Goal: Task Accomplishment & Management: Use online tool/utility

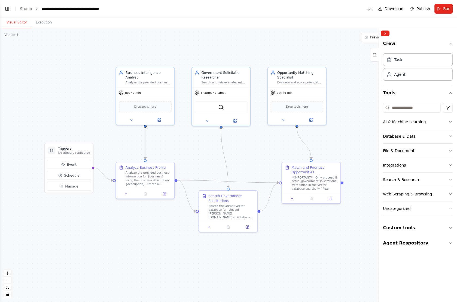
scroll to position [245, 0]
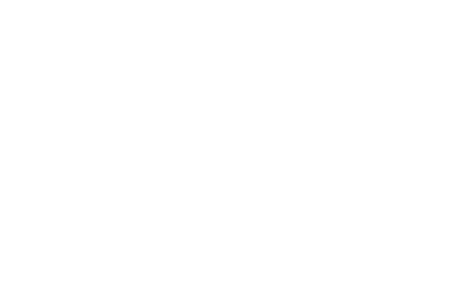
click at [10, 0] on html at bounding box center [228, 0] width 457 height 0
click at [6, 8] on button "Toggle Left Sidebar" at bounding box center [7, 9] width 8 height 8
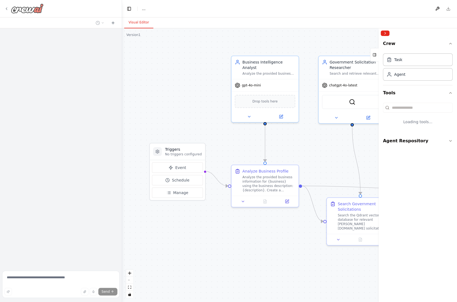
click at [7, 8] on icon at bounding box center [6, 9] width 1 height 2
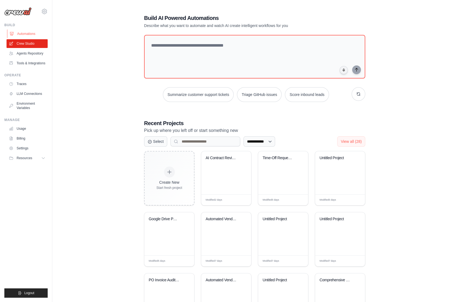
click at [21, 32] on link "Automations" at bounding box center [27, 33] width 41 height 9
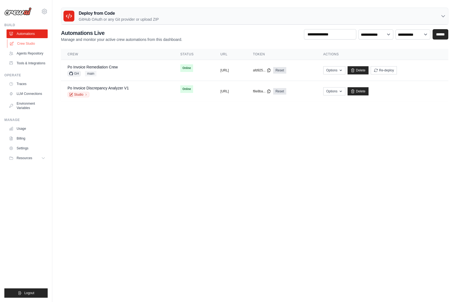
click at [17, 42] on link "Crew Studio" at bounding box center [27, 43] width 41 height 9
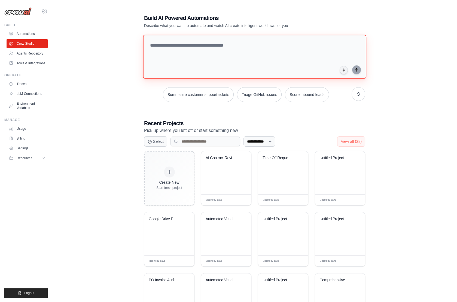
click at [175, 56] on textarea at bounding box center [254, 57] width 223 height 44
paste textarea "**********"
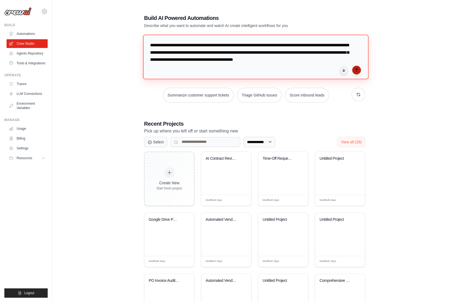
type textarea "**********"
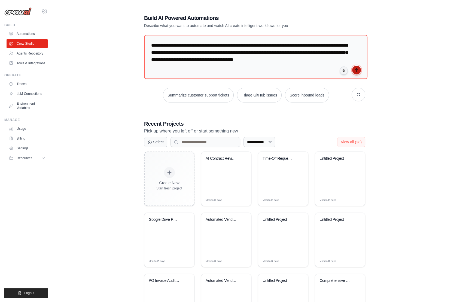
click at [355, 69] on icon "submit" at bounding box center [356, 69] width 2 height 3
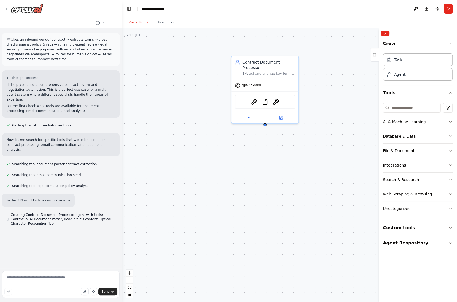
click at [409, 164] on button "Integrations" at bounding box center [418, 165] width 70 height 14
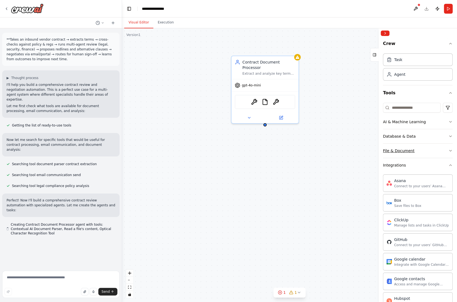
click at [423, 151] on button "File & Document" at bounding box center [418, 151] width 70 height 14
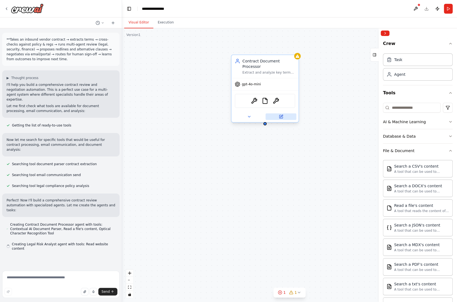
click at [281, 118] on icon at bounding box center [281, 116] width 3 height 3
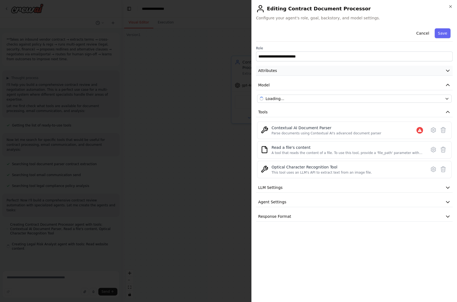
click at [291, 72] on button "Attributes" at bounding box center [354, 71] width 197 height 10
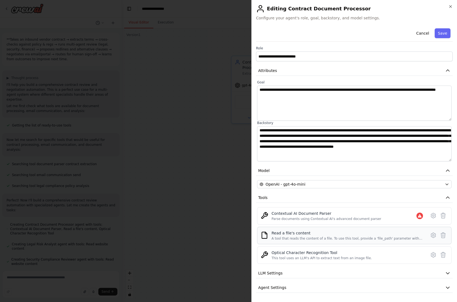
scroll to position [10, 0]
click at [443, 214] on icon at bounding box center [443, 215] width 7 height 7
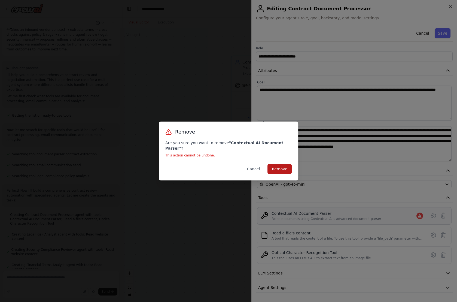
click at [282, 166] on button "Remove" at bounding box center [280, 169] width 24 height 10
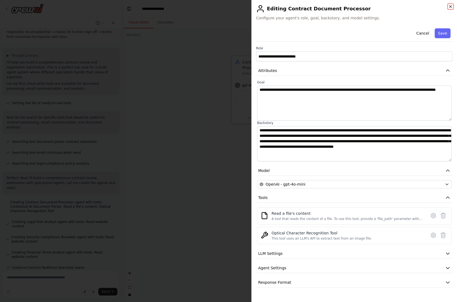
click at [451, 6] on icon "button" at bounding box center [451, 6] width 2 height 2
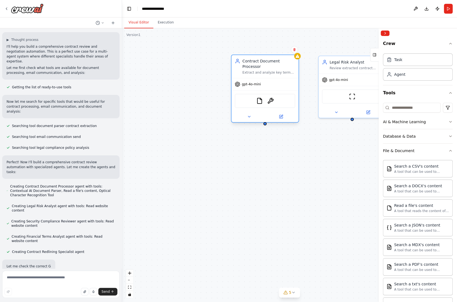
scroll to position [39, 0]
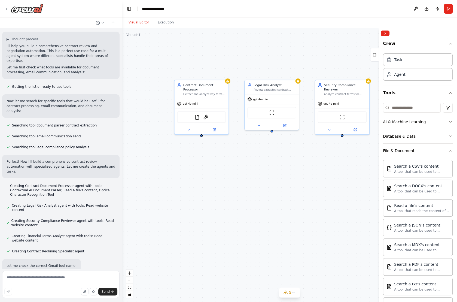
drag, startPoint x: 322, startPoint y: 167, endPoint x: 240, endPoint y: 170, distance: 82.3
click at [240, 170] on div "Contract Document Processor Extract and analyze key terms, clauses, and provisi…" at bounding box center [289, 165] width 335 height 274
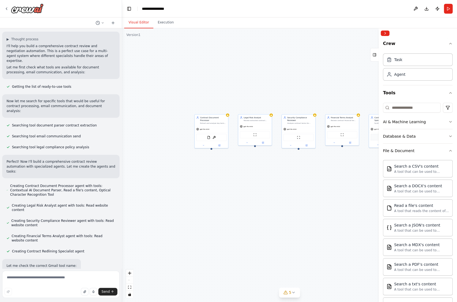
scroll to position [54, 0]
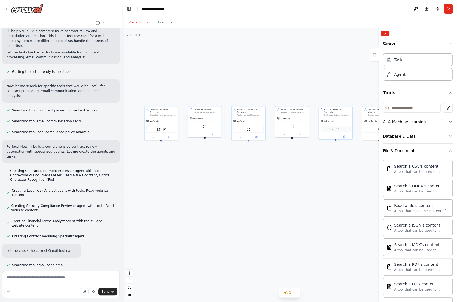
drag, startPoint x: 282, startPoint y: 175, endPoint x: 232, endPoint y: 167, distance: 50.8
click at [232, 167] on div "Contract Document Processor Extract and analyze key terms, clauses, and provisi…" at bounding box center [289, 165] width 335 height 274
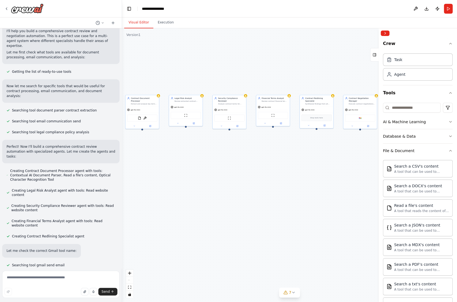
drag, startPoint x: 326, startPoint y: 169, endPoint x: 307, endPoint y: 158, distance: 22.1
click at [307, 158] on div "Contract Document Processor Extract and analyze key terms, clauses, and provisi…" at bounding box center [289, 165] width 335 height 274
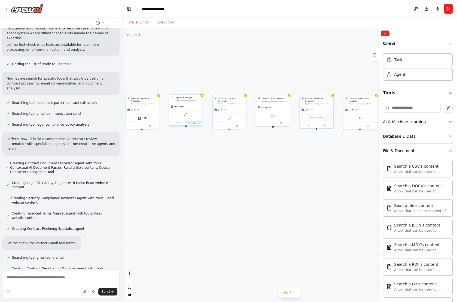
scroll to position [65, 0]
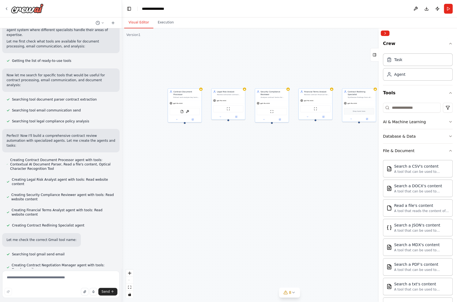
drag, startPoint x: 164, startPoint y: 172, endPoint x: 207, endPoint y: 166, distance: 43.1
click at [207, 166] on div "Contract Document Processor Extract and analyze key terms, clauses, and provisi…" at bounding box center [289, 165] width 335 height 274
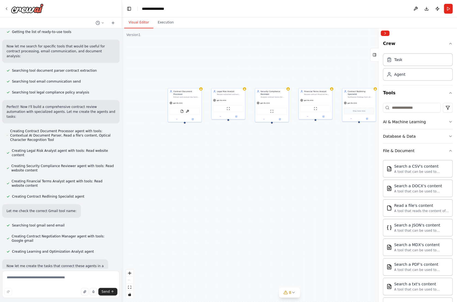
scroll to position [99, 0]
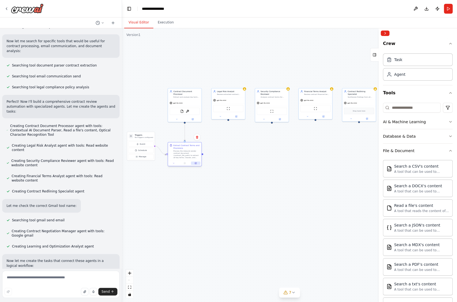
click at [195, 162] on icon at bounding box center [196, 163] width 2 height 2
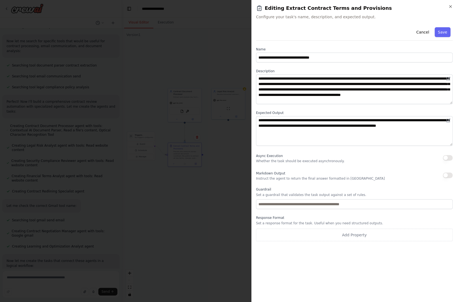
scroll to position [110, 0]
drag, startPoint x: 258, startPoint y: 118, endPoint x: 280, endPoint y: 133, distance: 26.1
click at [280, 133] on textarea "**********" at bounding box center [354, 131] width 197 height 30
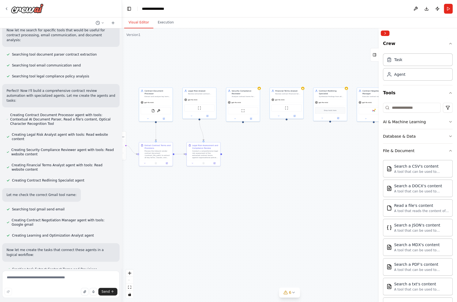
drag, startPoint x: 326, startPoint y: 169, endPoint x: 294, endPoint y: 168, distance: 32.2
click at [294, 168] on div ".deletable-edge-delete-btn { width: 20px; height: 20px; border: 0px solid #ffff…" at bounding box center [289, 165] width 335 height 274
click at [425, 150] on button "File & Document" at bounding box center [418, 151] width 70 height 14
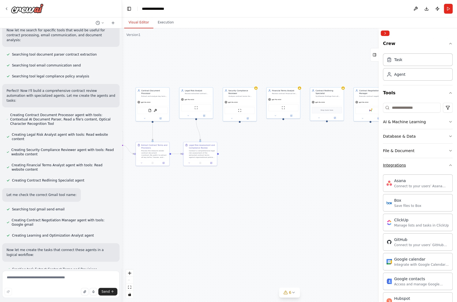
click at [423, 166] on button "Integrations" at bounding box center [418, 165] width 70 height 14
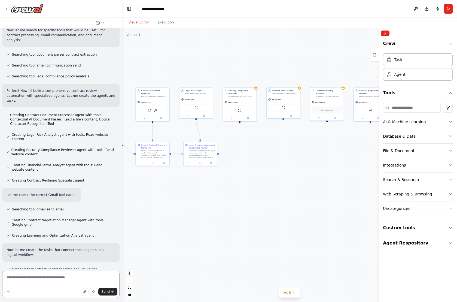
click at [68, 278] on textarea at bounding box center [60, 284] width 117 height 27
click at [23, 281] on textarea at bounding box center [60, 284] width 117 height 27
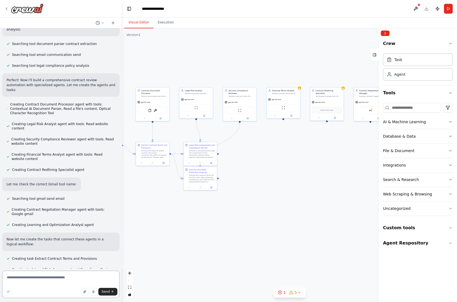
scroll to position [131, 0]
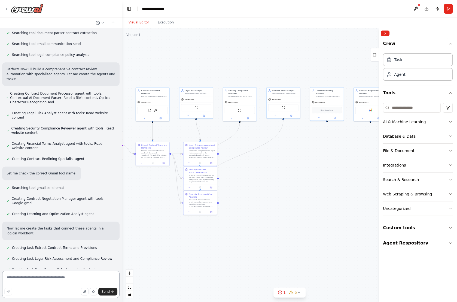
click at [26, 276] on textarea at bounding box center [60, 284] width 117 height 27
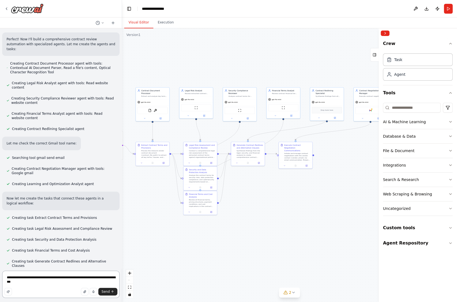
scroll to position [164, 0]
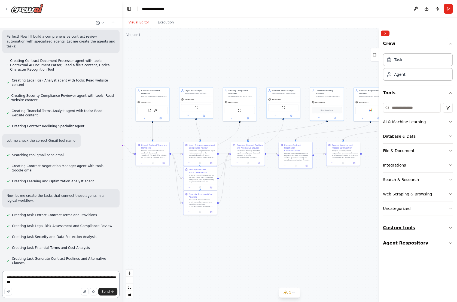
type textarea "**********"
click at [401, 226] on button "Custom tools" at bounding box center [418, 227] width 70 height 15
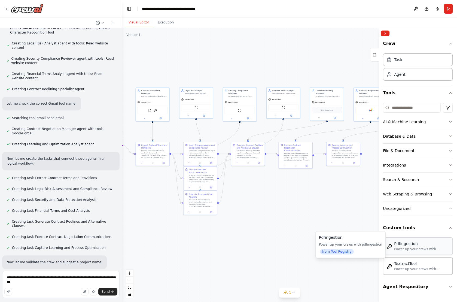
scroll to position [204, 0]
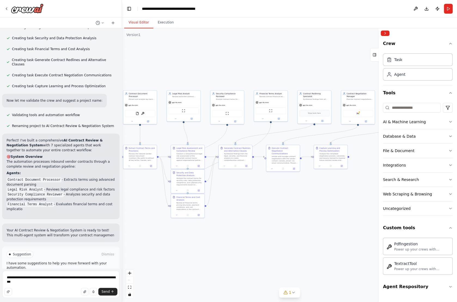
drag, startPoint x: 290, startPoint y: 196, endPoint x: 277, endPoint y: 199, distance: 13.7
click at [277, 199] on div ".deletable-edge-delete-btn { width: 20px; height: 20px; border: 0px solid #ffff…" at bounding box center [289, 165] width 335 height 274
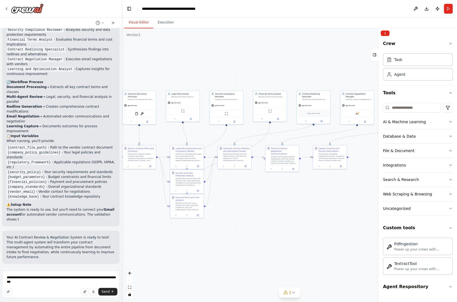
scroll to position [532, 0]
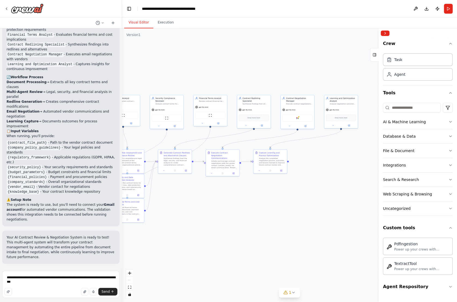
drag, startPoint x: 282, startPoint y: 201, endPoint x: 220, endPoint y: 205, distance: 62.3
click at [220, 205] on div ".deletable-edge-delete-btn { width: 20px; height: 20px; border: 0px solid #ffff…" at bounding box center [289, 165] width 335 height 274
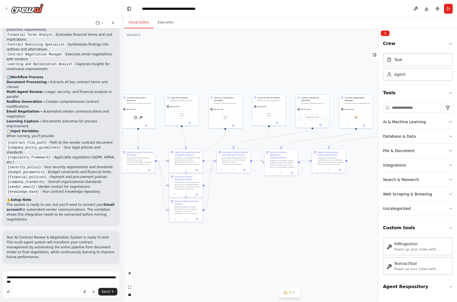
drag, startPoint x: 216, startPoint y: 202, endPoint x: 275, endPoint y: 202, distance: 59.7
click at [275, 202] on div ".deletable-edge-delete-btn { width: 20px; height: 20px; border: 0px solid #ffff…" at bounding box center [289, 165] width 335 height 274
click at [447, 10] on button "Run" at bounding box center [448, 9] width 9 height 10
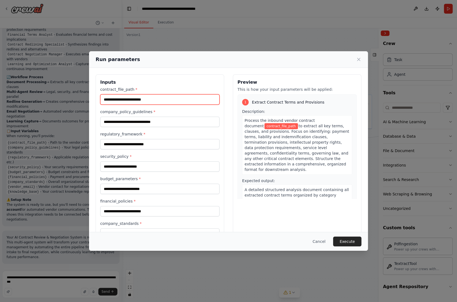
click at [157, 98] on input "contract_file_path *" at bounding box center [159, 99] width 119 height 10
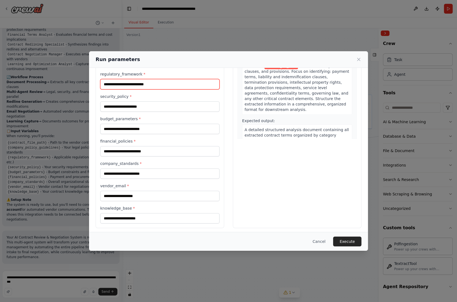
click at [137, 82] on input "regulatory_framework *" at bounding box center [159, 84] width 119 height 10
click at [146, 85] on input "regulatory_framework *" at bounding box center [159, 84] width 119 height 10
paste input "**********"
type input "**********"
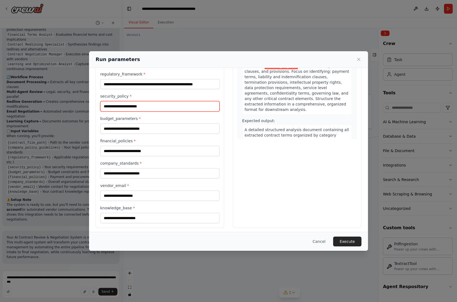
scroll to position [0, 0]
click at [137, 106] on input "security_policy *" at bounding box center [159, 106] width 119 height 10
paste input "**********"
type input "**********"
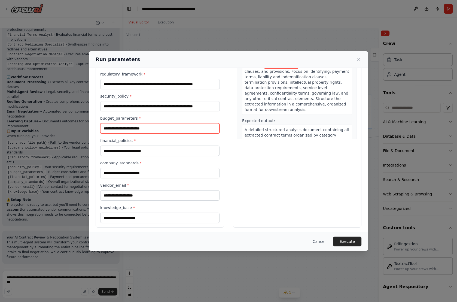
scroll to position [0, 0]
click at [128, 131] on input "budget_parameters *" at bounding box center [159, 128] width 119 height 10
paste input "**********"
type input "**********"
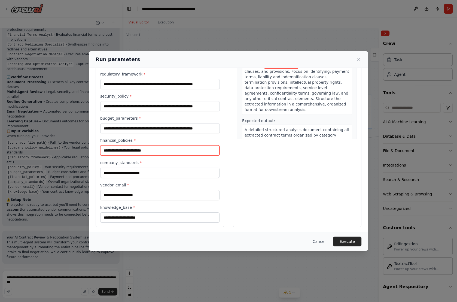
scroll to position [0, 0]
click at [124, 150] on input "financial_policies *" at bounding box center [159, 150] width 119 height 10
paste input "**********"
type input "**********"
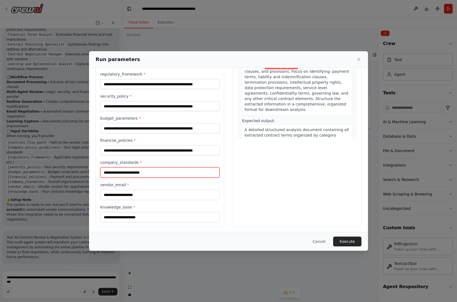
scroll to position [0, 0]
click at [123, 169] on input "company_standards *" at bounding box center [159, 172] width 119 height 10
paste input "**********"
type input "**********"
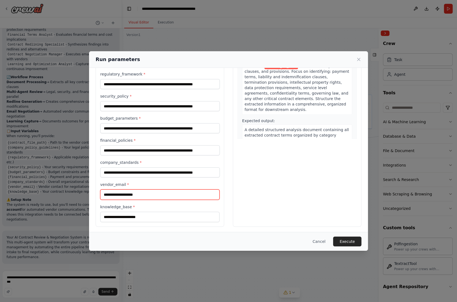
scroll to position [0, 0]
click at [121, 192] on input "vendor_email *" at bounding box center [159, 194] width 119 height 10
type input "**********"
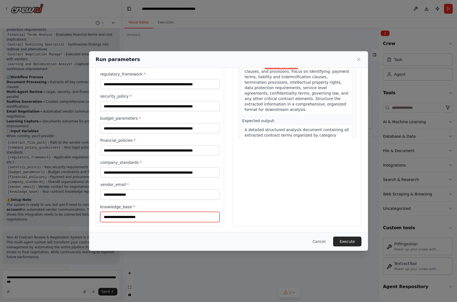
click at [119, 212] on input "knowledge_base *" at bounding box center [159, 217] width 119 height 10
paste input "**********"
type input "**********"
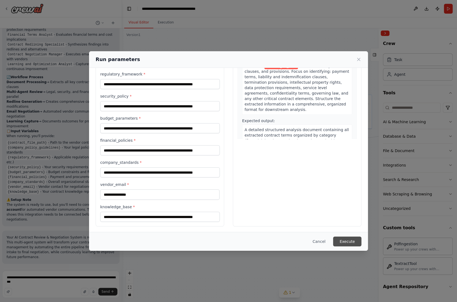
click at [344, 237] on button "Execute" at bounding box center [347, 242] width 28 height 10
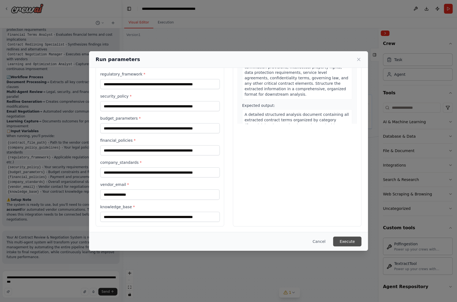
click at [343, 243] on button "Execute" at bounding box center [347, 242] width 28 height 10
click at [346, 241] on button "Execute" at bounding box center [347, 242] width 28 height 10
click at [294, 280] on div "**********" at bounding box center [228, 151] width 457 height 302
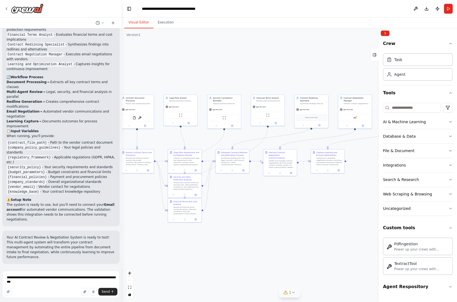
click at [286, 291] on icon at bounding box center [286, 292] width 4 height 3
click at [355, 118] on img at bounding box center [354, 117] width 3 height 3
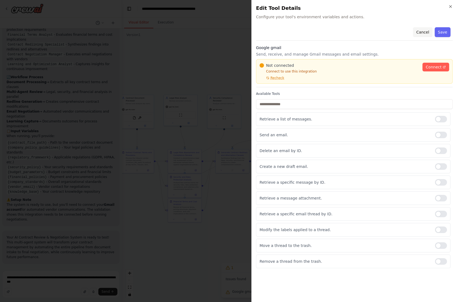
click at [424, 33] on button "Cancel" at bounding box center [422, 32] width 19 height 10
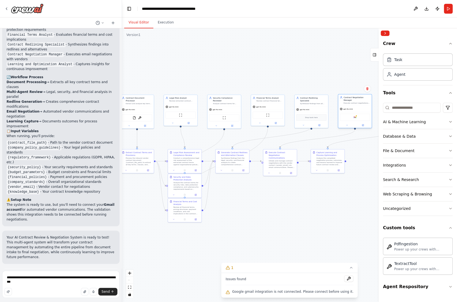
click at [353, 114] on div "Google gmail" at bounding box center [355, 117] width 30 height 7
click at [355, 116] on img at bounding box center [354, 117] width 3 height 3
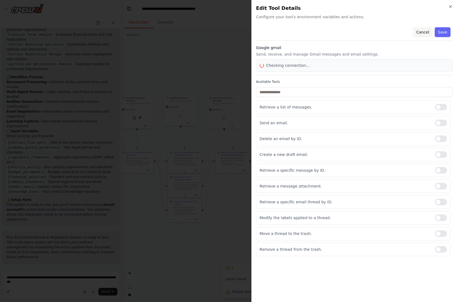
click at [425, 36] on button "Cancel" at bounding box center [422, 32] width 19 height 10
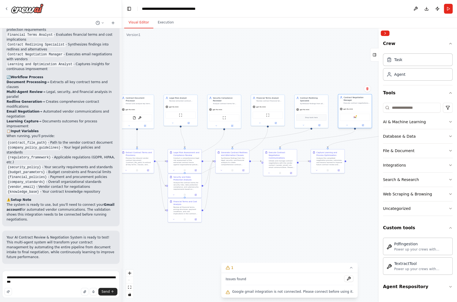
click at [357, 107] on div "gpt-4o-mini" at bounding box center [355, 109] width 34 height 6
click at [366, 124] on button at bounding box center [363, 124] width 16 height 3
click at [363, 126] on icon at bounding box center [363, 125] width 2 height 2
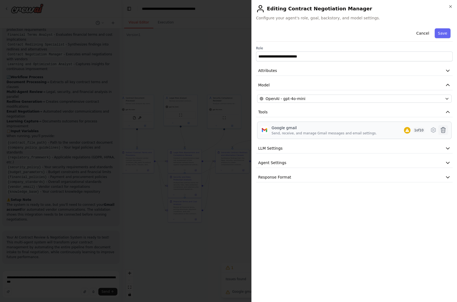
click at [443, 128] on icon at bounding box center [443, 130] width 7 height 7
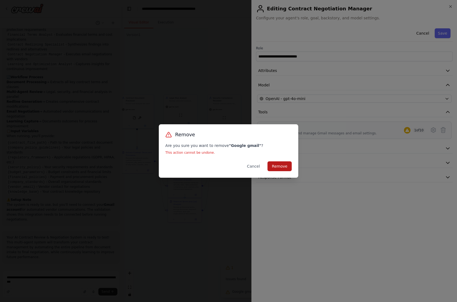
click at [285, 168] on button "Remove" at bounding box center [280, 166] width 24 height 10
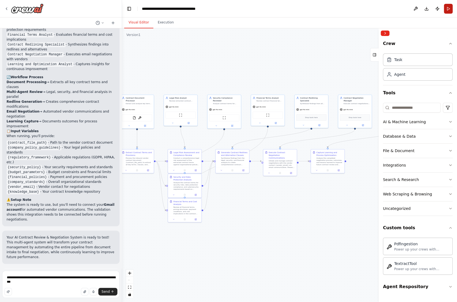
click at [447, 8] on button "Run" at bounding box center [448, 9] width 9 height 10
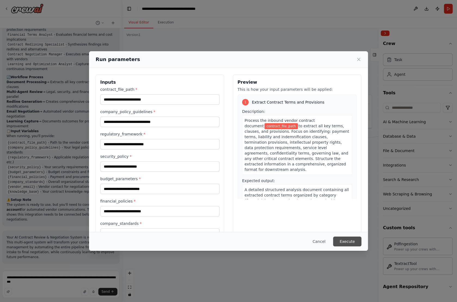
click at [354, 238] on button "Execute" at bounding box center [347, 242] width 28 height 10
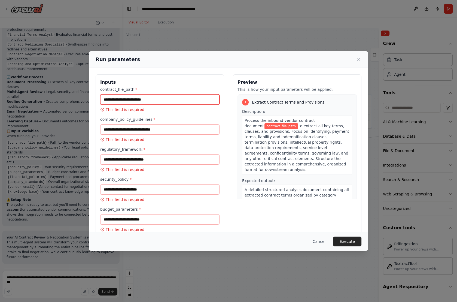
click at [157, 100] on input "contract_file_path *" at bounding box center [159, 99] width 119 height 10
paste input "**********"
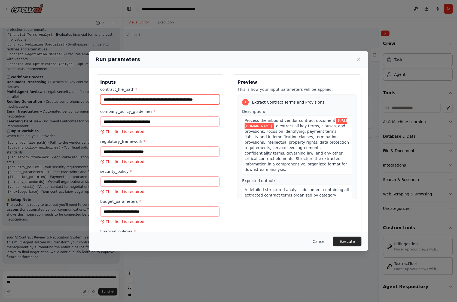
type input "**********"
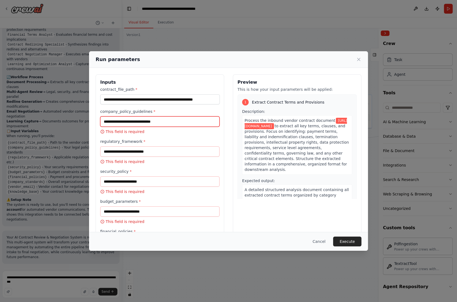
scroll to position [0, 0]
click at [142, 122] on input "company_policy_guidelines *" at bounding box center [159, 121] width 119 height 10
paste input "**********"
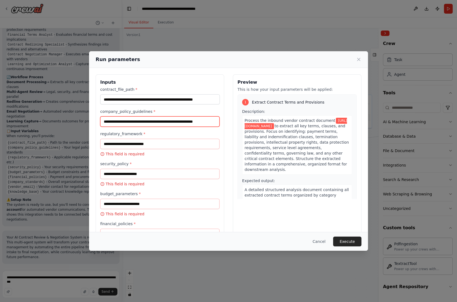
scroll to position [0, 14]
type input "**********"
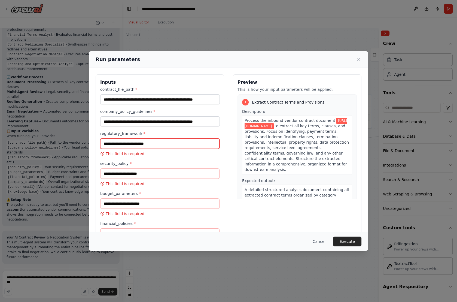
scroll to position [0, 0]
click at [139, 148] on input "regulatory_framework *" at bounding box center [159, 143] width 119 height 10
paste input "**********"
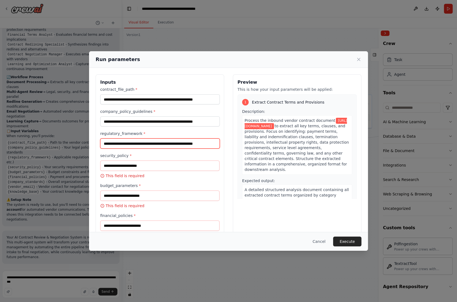
type input "**********"
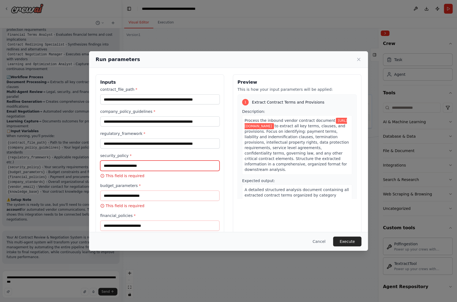
scroll to position [0, 0]
click at [133, 165] on input "security_policy *" at bounding box center [159, 165] width 119 height 10
paste input "**********"
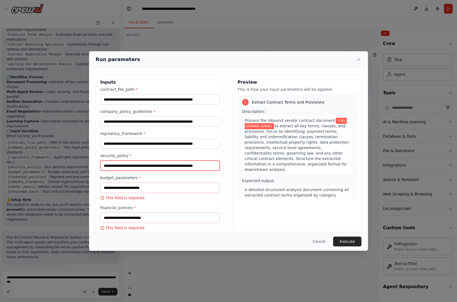
type input "**********"
click at [129, 187] on input "budget_parameters *" at bounding box center [159, 188] width 119 height 10
paste input "**********"
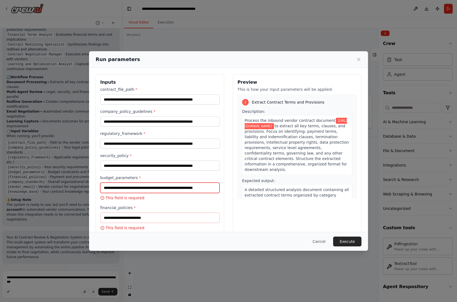
scroll to position [0, 14]
type input "**********"
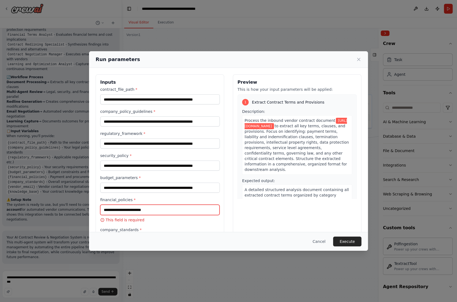
scroll to position [0, 0]
click at [126, 211] on input "financial_policies *" at bounding box center [159, 210] width 119 height 10
paste input "**********"
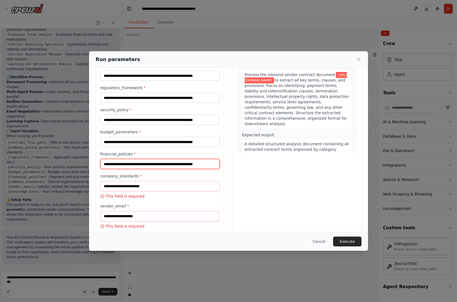
scroll to position [52, 0]
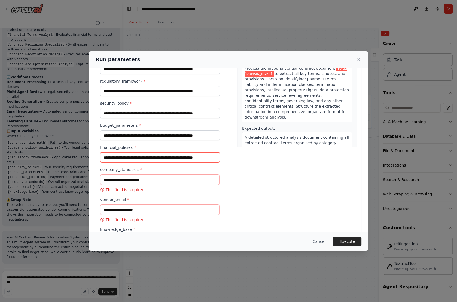
type input "**********"
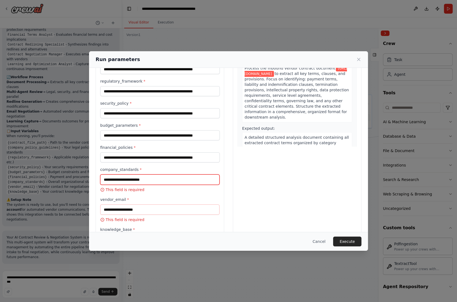
click at [128, 180] on input "company_standards *" at bounding box center [159, 179] width 119 height 10
paste input "**********"
type input "**********"
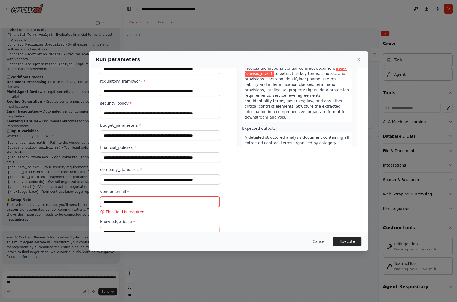
click at [122, 205] on input "vendor_email *" at bounding box center [159, 201] width 119 height 10
paste input "**********"
type input "**********"
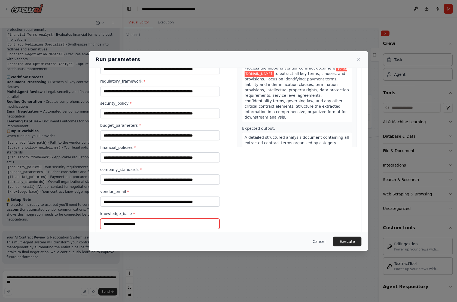
scroll to position [0, 0]
click at [119, 220] on input "knowledge_base *" at bounding box center [159, 224] width 119 height 10
paste input "**********"
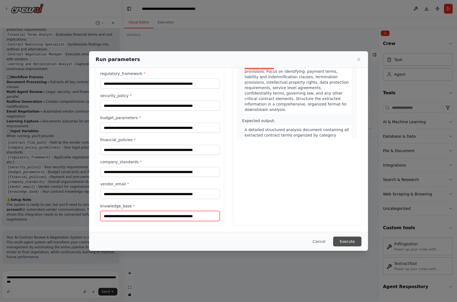
type input "**********"
click at [345, 238] on button "Execute" at bounding box center [347, 242] width 28 height 10
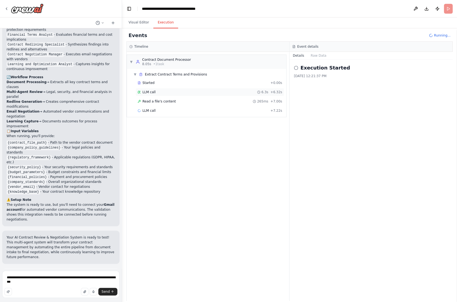
click at [149, 90] on span "LLM call" at bounding box center [149, 92] width 13 height 4
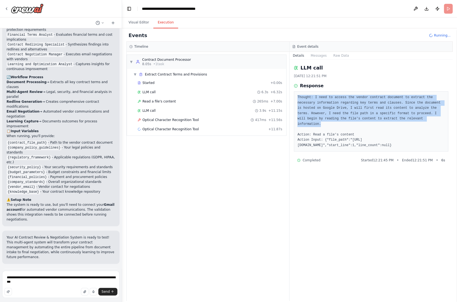
drag, startPoint x: 297, startPoint y: 96, endPoint x: 320, endPoint y: 122, distance: 34.9
click at [320, 122] on div "Thought: I need to access the vendor contract document to extract the necessary…" at bounding box center [371, 121] width 154 height 60
drag, startPoint x: 297, startPoint y: 132, endPoint x: 371, endPoint y: 152, distance: 77.2
click at [371, 152] on div "Thought: I need to access the vendor contract document to extract the necessary…" at bounding box center [371, 121] width 154 height 60
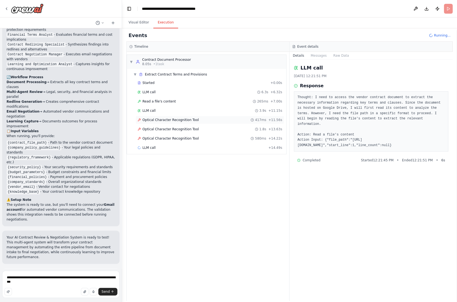
click at [160, 118] on span "Optical Character Recognition Tool" at bounding box center [171, 120] width 56 height 4
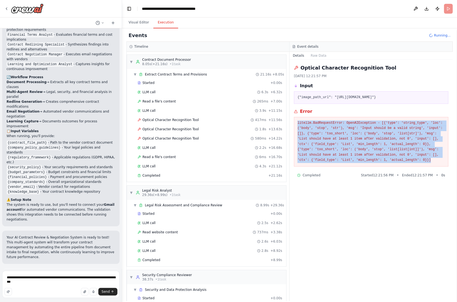
drag, startPoint x: 297, startPoint y: 125, endPoint x: 431, endPoint y: 165, distance: 139.6
click at [431, 165] on div "litellm.BadRequestError: OpenAIException - [{'type': 'string_type', 'loc': ('bo…" at bounding box center [371, 142] width 154 height 50
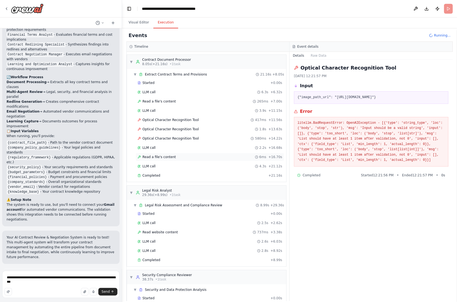
click at [171, 155] on span "Read a file's content" at bounding box center [160, 157] width 34 height 4
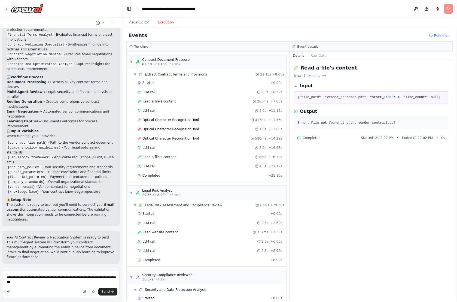
click at [298, 123] on pre "Error: File not found at path: vendor_contract.pdf" at bounding box center [371, 122] width 147 height 5
click at [171, 173] on div "Completed" at bounding box center [202, 175] width 129 height 4
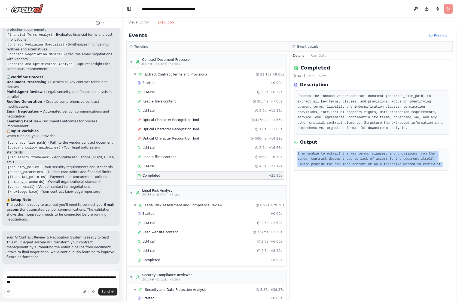
drag, startPoint x: 298, startPoint y: 153, endPoint x: 420, endPoint y: 166, distance: 123.0
click at [421, 167] on div "I am unable to extract the key terms, clauses, and provisions from the vendor c…" at bounding box center [371, 159] width 154 height 23
click at [140, 23] on button "Visual Editor" at bounding box center [138, 22] width 29 height 11
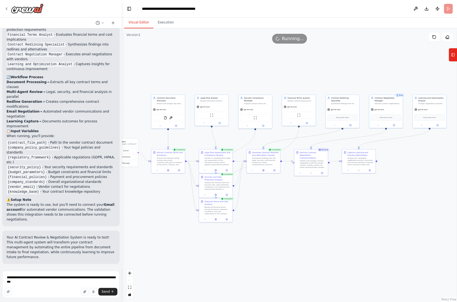
drag, startPoint x: 234, startPoint y: 71, endPoint x: 264, endPoint y: 71, distance: 30.2
click at [264, 71] on div ".deletable-edge-delete-btn { width: 20px; height: 20px; border: 0px solid #ffff…" at bounding box center [289, 165] width 335 height 274
click at [9, 8] on div at bounding box center [23, 9] width 39 height 10
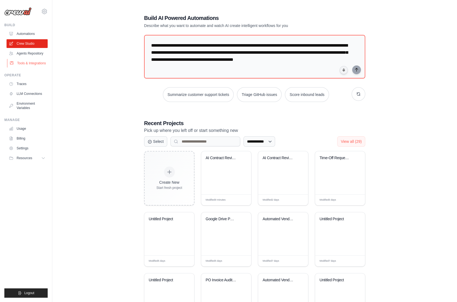
click at [25, 65] on link "Tools & Integrations" at bounding box center [27, 63] width 41 height 9
click at [41, 64] on link "Tools & Integrations" at bounding box center [27, 63] width 41 height 9
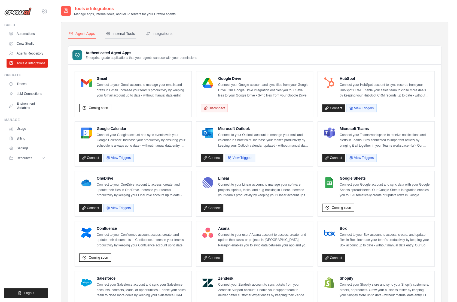
click at [122, 34] on div "Internal Tools" at bounding box center [120, 33] width 29 height 5
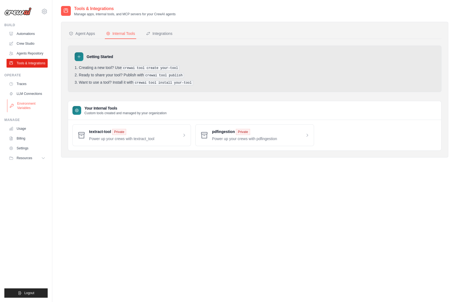
click at [31, 105] on link "Environment Variables" at bounding box center [27, 105] width 41 height 13
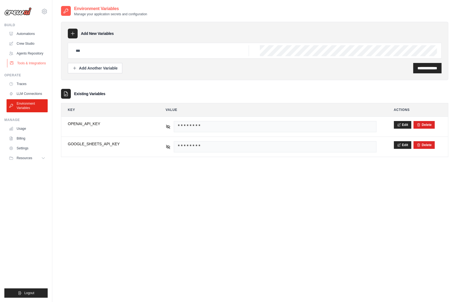
click at [27, 63] on link "Tools & Integrations" at bounding box center [27, 63] width 41 height 9
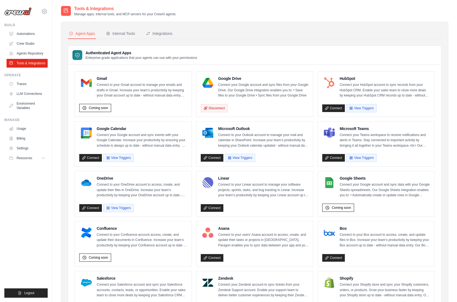
click at [162, 33] on div "Integrations" at bounding box center [159, 33] width 26 height 5
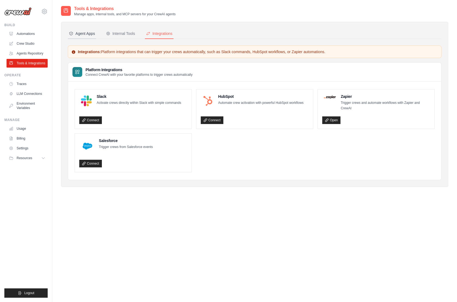
click at [89, 35] on div "Agent Apps" at bounding box center [82, 33] width 26 height 5
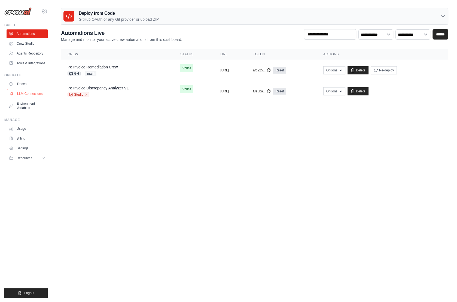
click at [31, 93] on link "LLM Connections" at bounding box center [27, 93] width 41 height 9
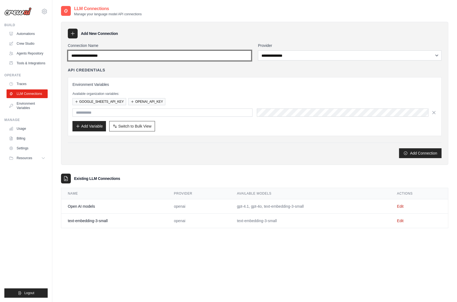
click at [108, 54] on input "Connection Name" at bounding box center [160, 55] width 184 height 10
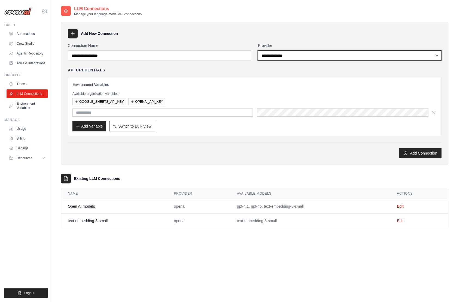
click at [287, 56] on select "**********" at bounding box center [350, 55] width 184 height 10
select select "**********"
click at [258, 50] on select "**********" at bounding box center [350, 55] width 184 height 10
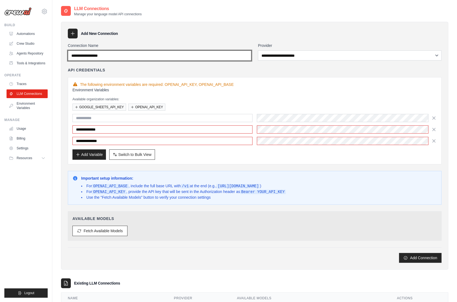
drag, startPoint x: 82, startPoint y: 55, endPoint x: 87, endPoint y: 54, distance: 5.9
click at [87, 54] on input "Connection Name" at bounding box center [160, 55] width 184 height 10
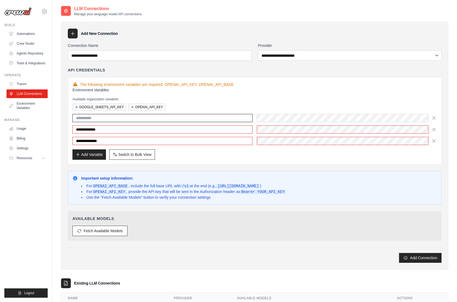
click at [81, 116] on input "text" at bounding box center [162, 118] width 180 height 8
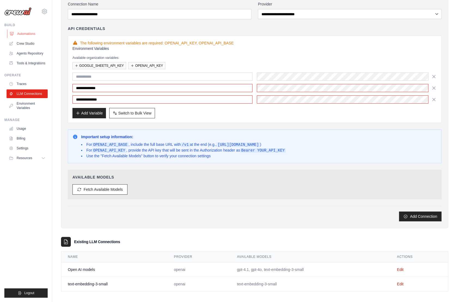
click at [26, 37] on link "Automations" at bounding box center [27, 33] width 41 height 9
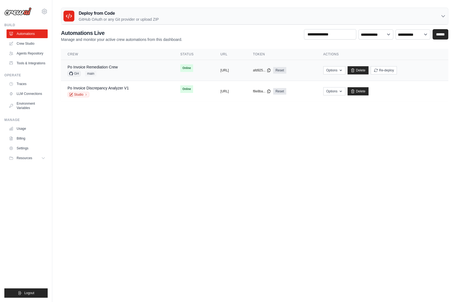
click at [119, 71] on div "Po Invoice Remediation Crew GH main" at bounding box center [118, 70] width 100 height 12
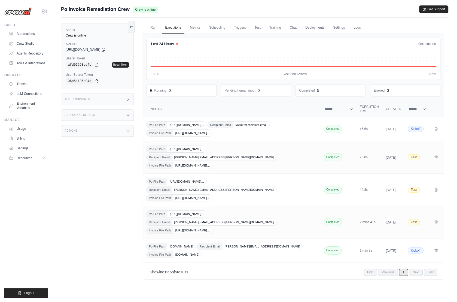
drag, startPoint x: 65, startPoint y: 49, endPoint x: 114, endPoint y: 48, distance: 49.1
click at [114, 48] on div "[URL][DOMAIN_NAME]" at bounding box center [97, 49] width 63 height 4
click at [101, 100] on div "Test Endpoints" at bounding box center [97, 98] width 73 height 11
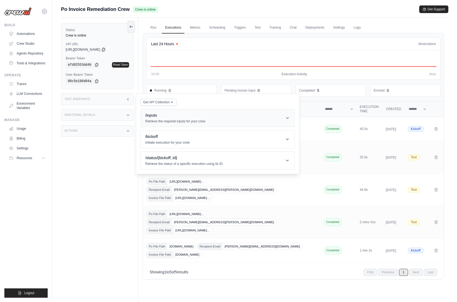
click at [175, 122] on p "Retrieve the required inputs for your crew" at bounding box center [175, 121] width 60 height 4
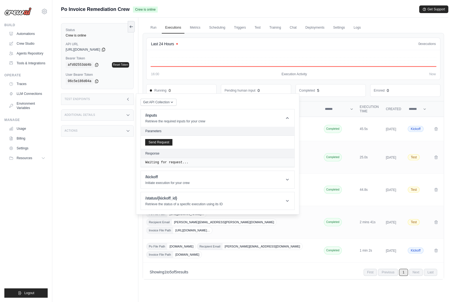
click at [120, 96] on div "Test Endpoints" at bounding box center [97, 98] width 73 height 11
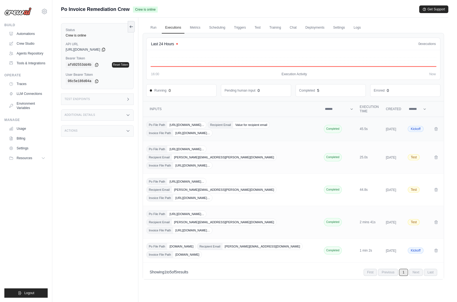
click at [259, 131] on div "Po File Path [URL][DOMAIN_NAME]… Recipient Email Value for recipient email Invo…" at bounding box center [232, 128] width 172 height 15
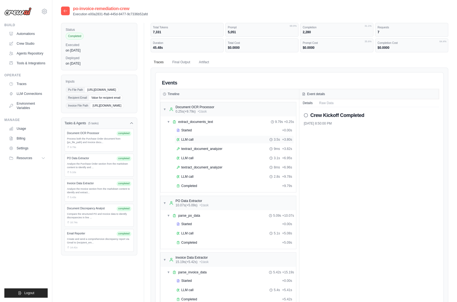
click at [192, 137] on span "LLM call" at bounding box center [187, 139] width 12 height 4
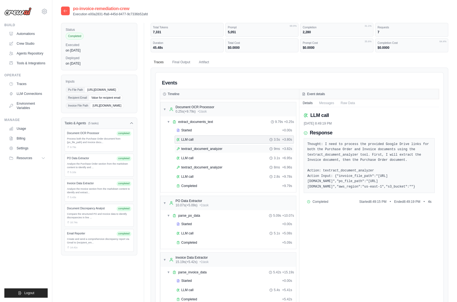
click at [192, 149] on span "textract_document_analyzer" at bounding box center [201, 149] width 41 height 4
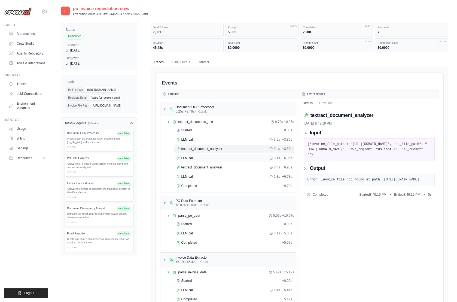
click at [191, 159] on div "LLM call 3.1s + 6.95s" at bounding box center [235, 158] width 120 height 8
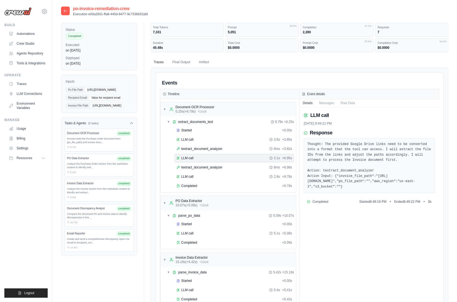
drag, startPoint x: 152, startPoint y: 29, endPoint x: 220, endPoint y: 31, distance: 67.6
click at [220, 31] on div "Total Tokens 7,331" at bounding box center [187, 30] width 73 height 14
drag, startPoint x: 229, startPoint y: 46, endPoint x: 304, endPoint y: 49, distance: 74.5
click at [304, 49] on div "Total Tokens 7,331 Prompt 5,051 68.9% Completion 2,280 31.1% Requests Duration" at bounding box center [300, 37] width 298 height 29
click at [155, 46] on dd "45.48s" at bounding box center [187, 48] width 68 height 4
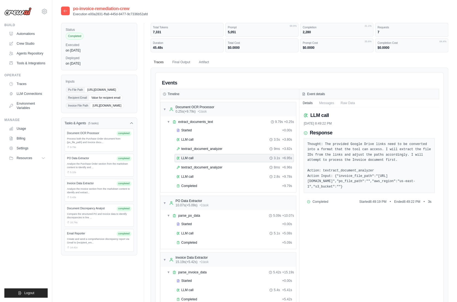
click at [61, 9] on div "po-invoice-remediation-crew Execution e00a2831-ffa8-445d-8477-9c7336b52afd Stat…" at bounding box center [254, 226] width 405 height 443
click at [185, 60] on button "Final Output" at bounding box center [181, 61] width 24 height 11
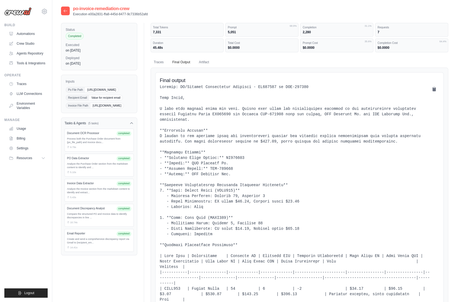
click at [65, 10] on icon at bounding box center [65, 11] width 4 height 4
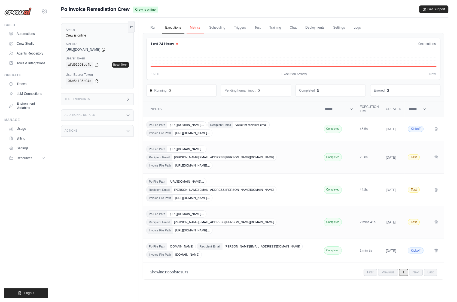
click at [196, 28] on link "Metrics" at bounding box center [195, 27] width 17 height 11
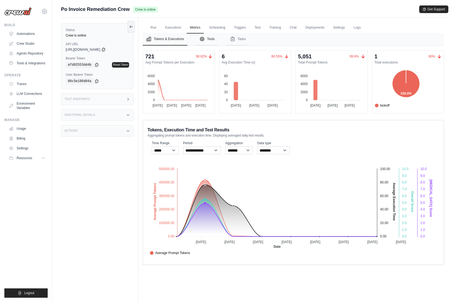
click at [214, 36] on button "Tools" at bounding box center [207, 39] width 22 height 13
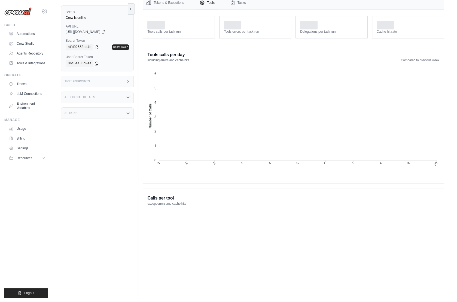
scroll to position [26, 0]
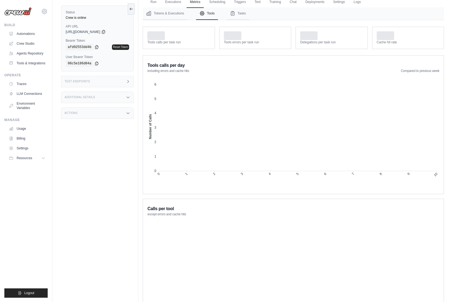
click at [219, 106] on foreignobject at bounding box center [293, 130] width 292 height 109
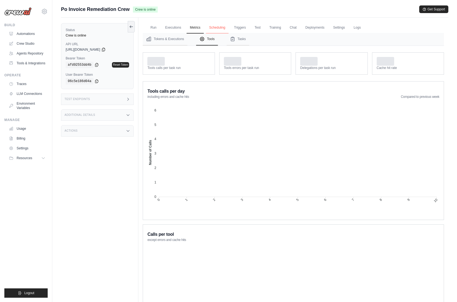
click at [217, 25] on link "Scheduling" at bounding box center [217, 27] width 23 height 11
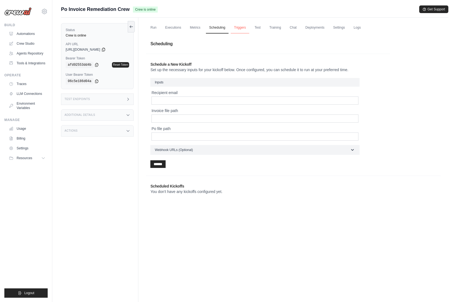
click at [242, 29] on link "Triggers" at bounding box center [240, 27] width 19 height 11
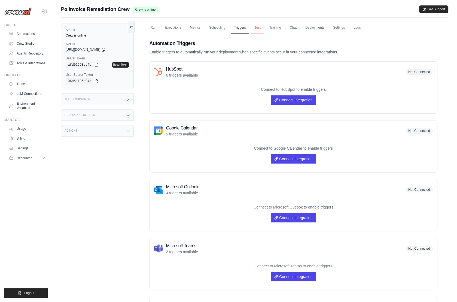
click at [257, 26] on link "Test" at bounding box center [258, 27] width 13 height 11
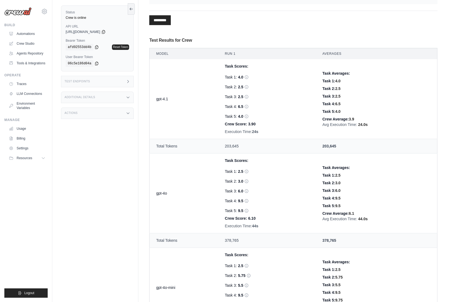
scroll to position [156, 0]
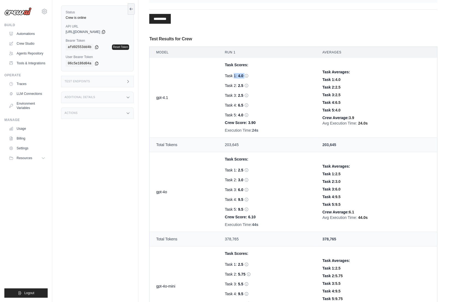
drag, startPoint x: 220, startPoint y: 74, endPoint x: 243, endPoint y: 74, distance: 23.7
click at [243, 74] on td "Task Scores: Task 1: 4.0 Hallucination Score: 6 Verdict: Hallucinated Reasons: …" at bounding box center [267, 98] width 98 height 80
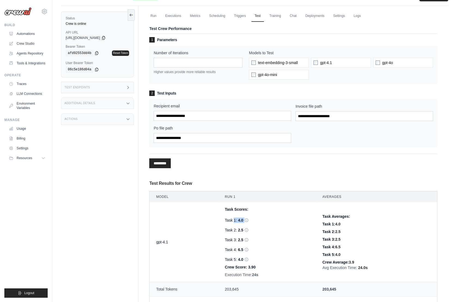
scroll to position [11, 0]
drag, startPoint x: 156, startPoint y: 116, endPoint x: 209, endPoint y: 117, distance: 53.7
click at [209, 117] on input "Recipient email" at bounding box center [223, 116] width 138 height 10
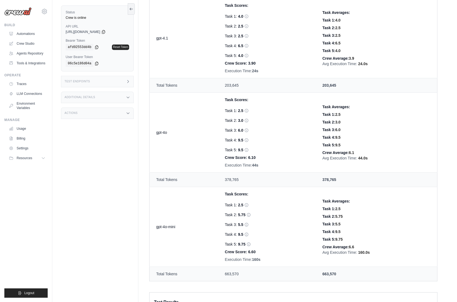
scroll to position [216, 0]
drag, startPoint x: 156, startPoint y: 225, endPoint x: 175, endPoint y: 225, distance: 18.3
click at [175, 225] on td "gpt-4o-mini" at bounding box center [184, 226] width 69 height 80
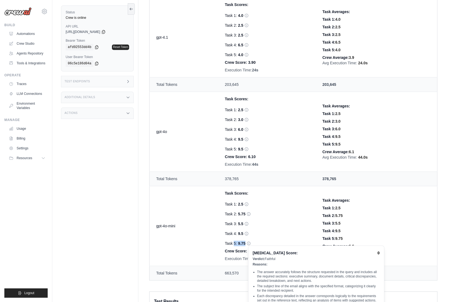
drag, startPoint x: 221, startPoint y: 242, endPoint x: 247, endPoint y: 242, distance: 26.2
click at [248, 242] on td "Task Scores: Task 1: 2.5 Hallucination Score: 7 Verdict: Hallucinated Reasons: …" at bounding box center [267, 226] width 98 height 80
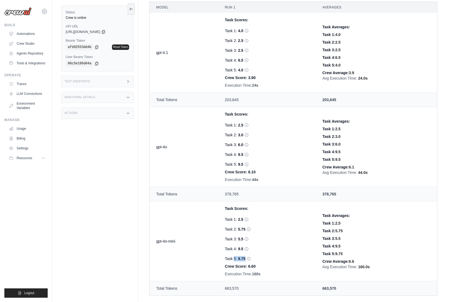
scroll to position [0, 0]
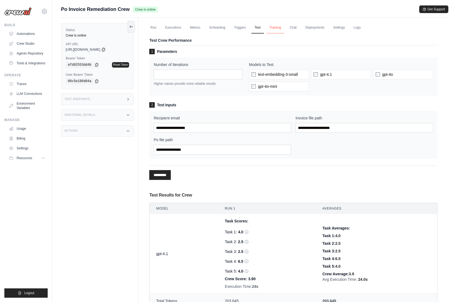
click at [276, 27] on link "Training" at bounding box center [275, 27] width 18 height 11
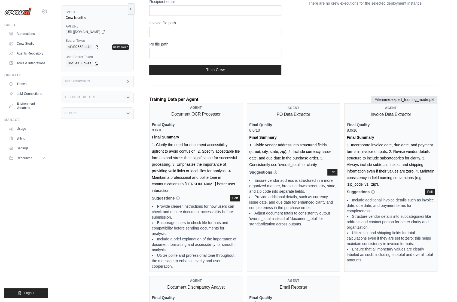
scroll to position [90, 0]
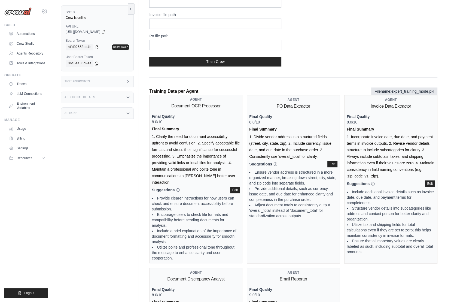
drag, startPoint x: 153, startPoint y: 135, endPoint x: 226, endPoint y: 173, distance: 82.6
click at [226, 174] on div "Agent Document OCR Processor Final Quality 8.0/10 Final Summary 1. Clarify the …" at bounding box center [195, 179] width 93 height 168
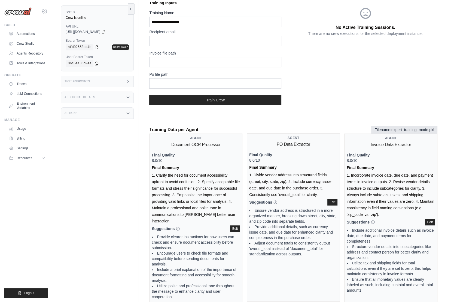
scroll to position [0, 0]
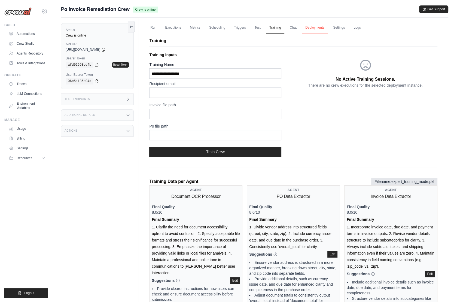
click at [312, 30] on link "Deployments" at bounding box center [315, 27] width 26 height 11
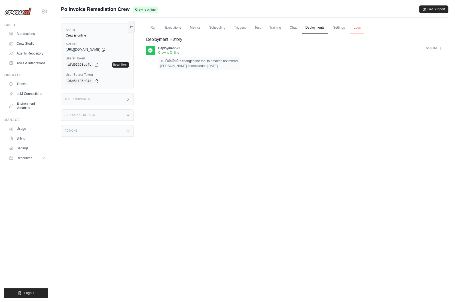
click at [362, 28] on link "Logs" at bounding box center [357, 27] width 14 height 11
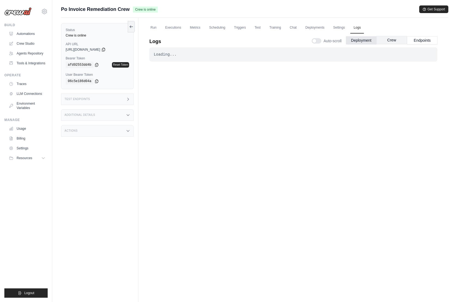
click at [394, 37] on button "Crew" at bounding box center [392, 40] width 31 height 8
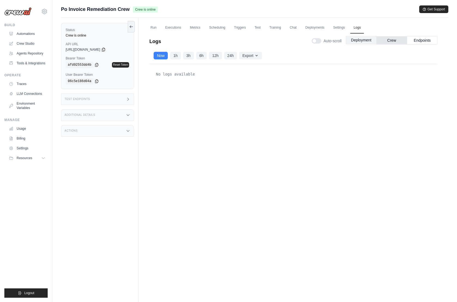
click at [362, 39] on button "Deployment" at bounding box center [361, 40] width 31 height 8
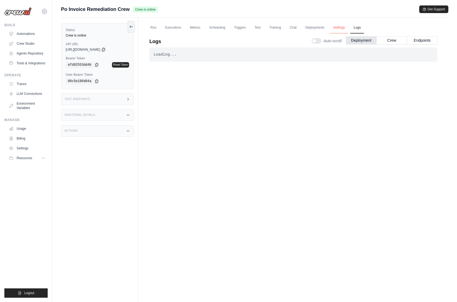
click at [337, 28] on link "Settings" at bounding box center [339, 27] width 18 height 11
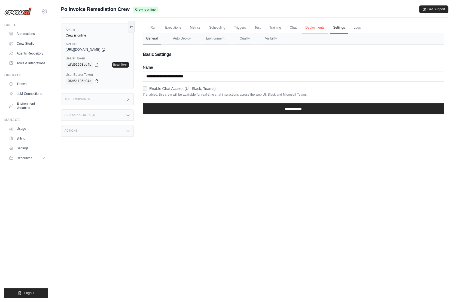
click at [314, 28] on link "Deployments" at bounding box center [315, 27] width 26 height 11
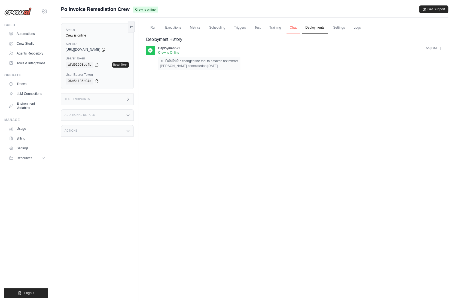
click at [293, 27] on link "Chat" at bounding box center [293, 27] width 13 height 11
click at [293, 28] on link "Chat" at bounding box center [293, 27] width 13 height 11
click at [34, 32] on link "Automations" at bounding box center [27, 33] width 41 height 9
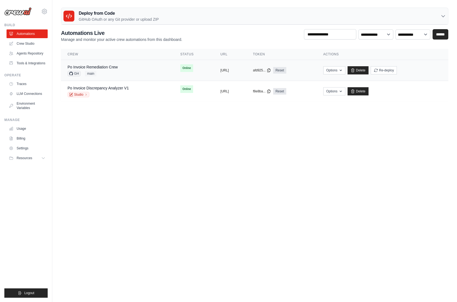
click at [107, 77] on td "Po Invoice Remediation Crew GH main" at bounding box center [117, 70] width 113 height 21
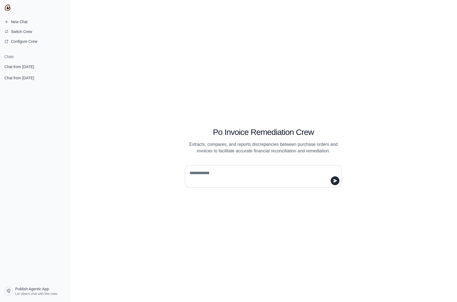
click at [225, 174] on textarea at bounding box center [262, 176] width 147 height 15
type textarea "**********"
